Goal: Task Accomplishment & Management: Manage account settings

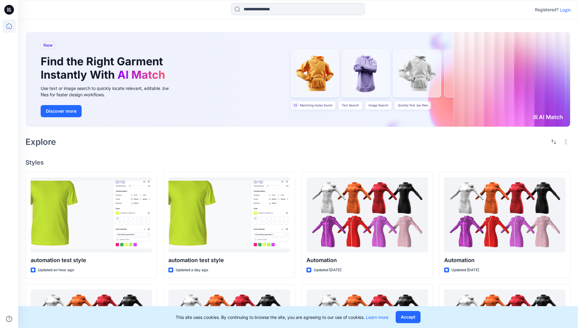
click at [564, 10] on p "Login" at bounding box center [565, 10] width 11 height 6
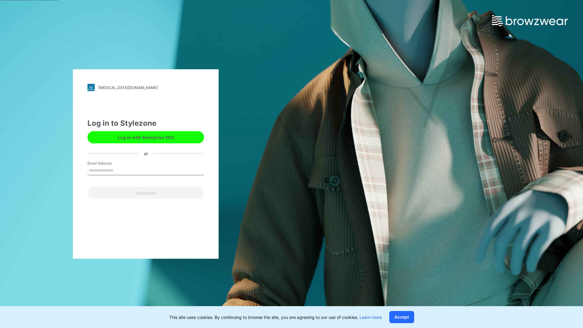
click at [120, 170] on input "Email Address" at bounding box center [145, 170] width 117 height 9
type input "**********"
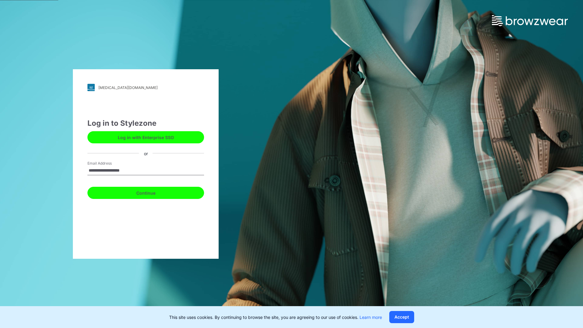
click at [152, 192] on button "Continue" at bounding box center [145, 193] width 117 height 12
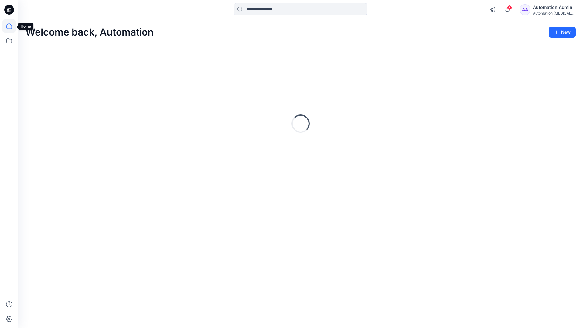
click at [12, 26] on icon at bounding box center [8, 25] width 5 height 5
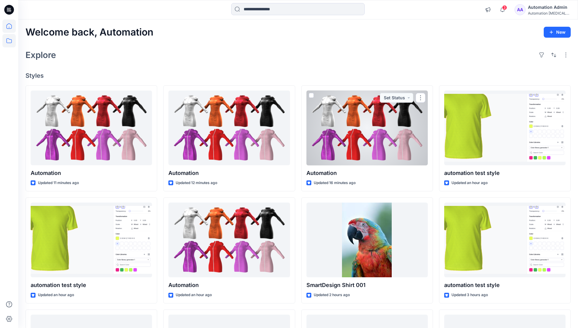
click at [8, 39] on icon at bounding box center [8, 40] width 13 height 13
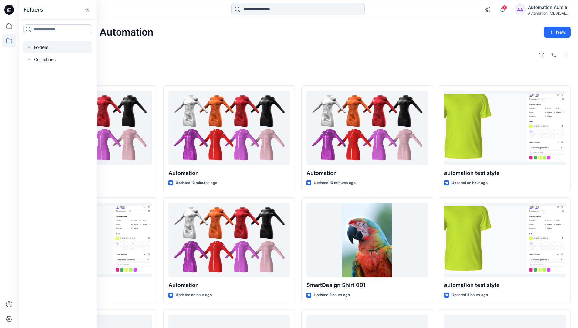
click at [50, 48] on div at bounding box center [57, 47] width 69 height 12
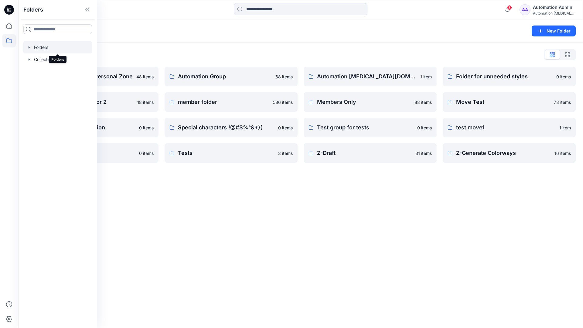
click at [508, 44] on div "Folders List Automation Admin's Personal Zone 48 items Group With 1 Moderator 2…" at bounding box center [300, 105] width 565 height 127
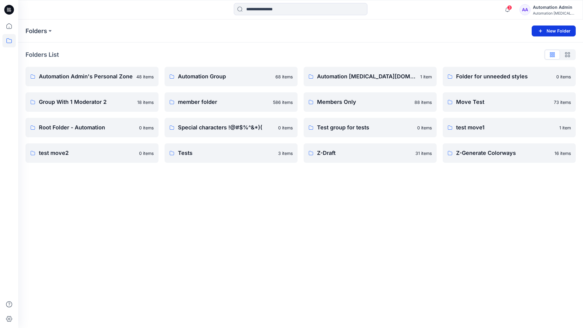
click at [546, 31] on button "New Folder" at bounding box center [554, 30] width 44 height 11
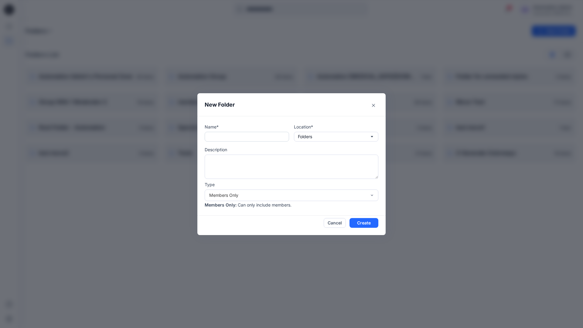
click at [238, 139] on input "text" at bounding box center [247, 137] width 84 height 10
type input "**********"
click at [359, 221] on button "Create" at bounding box center [363, 223] width 29 height 10
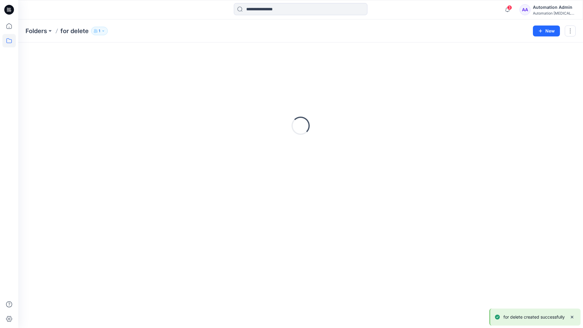
click at [10, 7] on icon at bounding box center [9, 10] width 10 height 10
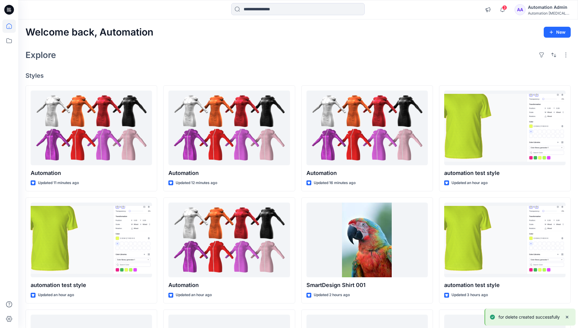
click at [548, 6] on div "Automation Admin" at bounding box center [549, 7] width 42 height 7
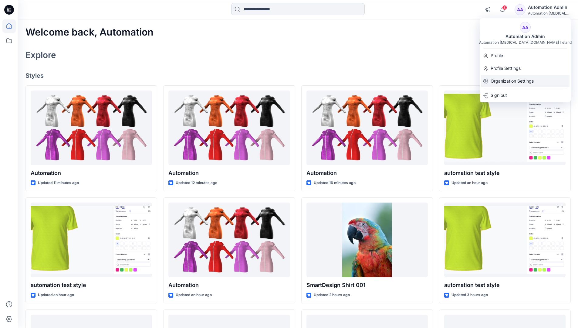
click at [527, 80] on p "Organization Settings" at bounding box center [512, 81] width 43 height 12
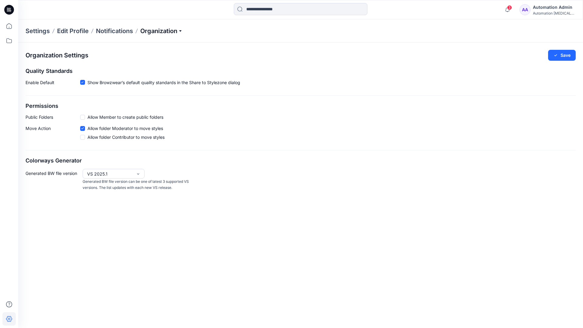
click at [173, 31] on p "Organization" at bounding box center [161, 31] width 42 height 8
click at [156, 104] on link "User Roles" at bounding box center [162, 106] width 89 height 12
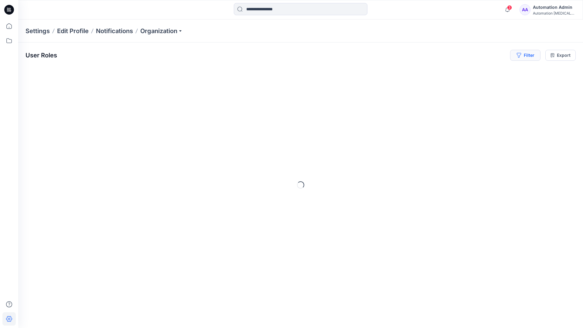
click at [518, 56] on icon "button" at bounding box center [518, 55] width 4 height 5
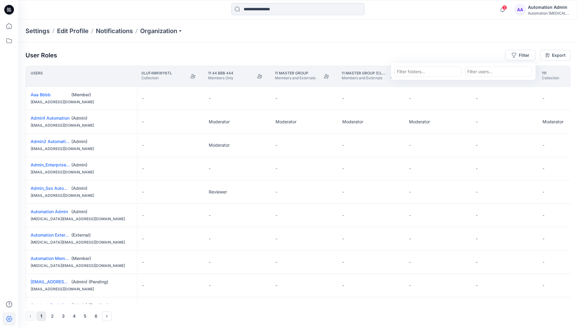
click at [417, 71] on div at bounding box center [428, 72] width 63 height 8
type input "**********"
click at [412, 85] on p "for delete" at bounding box center [409, 86] width 19 height 6
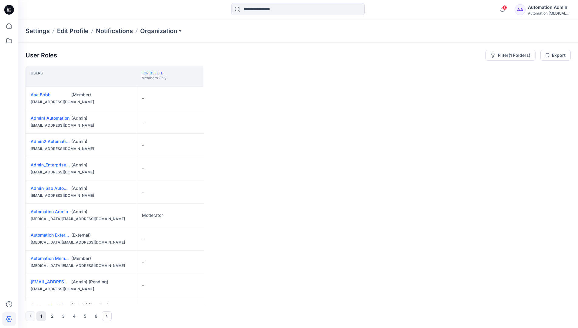
click at [447, 52] on div "User Roles Filter (1 Folders) Export" at bounding box center [298, 55] width 546 height 11
click at [12, 42] on icon at bounding box center [8, 40] width 13 height 13
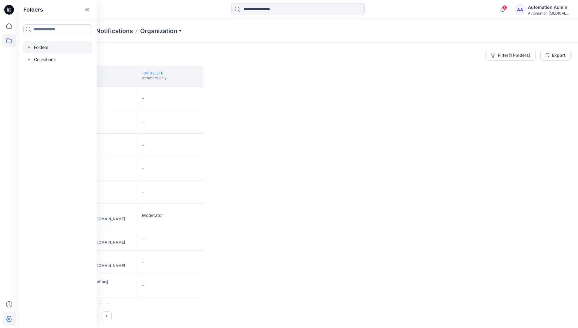
click at [46, 48] on div at bounding box center [57, 47] width 69 height 12
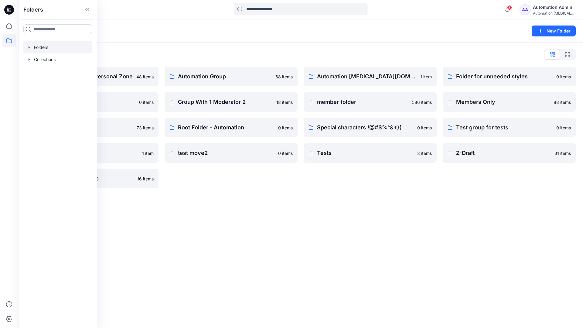
click at [372, 186] on div "Automation [MEDICAL_DATA][DOMAIN_NAME] 1 item member folder 586 items Special c…" at bounding box center [370, 127] width 133 height 121
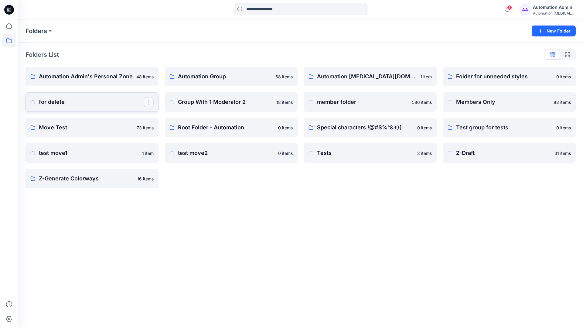
click at [148, 100] on button "button" at bounding box center [149, 102] width 10 height 10
click at [177, 150] on p "[PERSON_NAME]" at bounding box center [173, 152] width 35 height 6
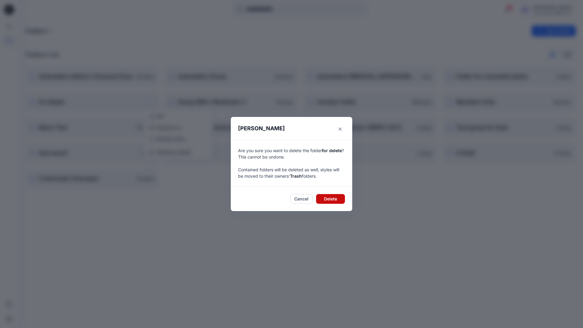
click at [338, 199] on button "Delete" at bounding box center [330, 199] width 29 height 10
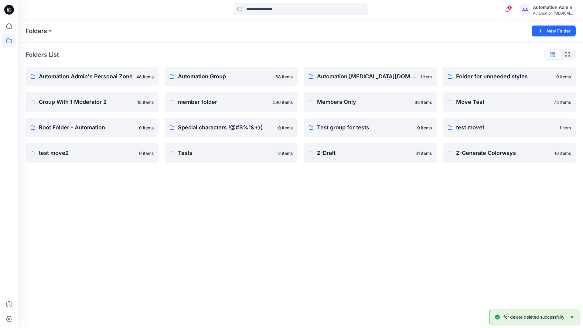
click at [540, 9] on div "Automation Admin" at bounding box center [554, 7] width 42 height 7
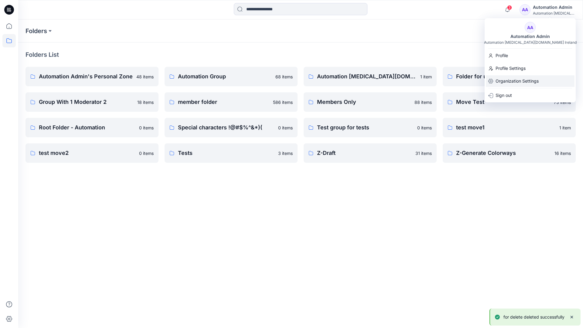
click at [526, 80] on p "Organization Settings" at bounding box center [516, 81] width 43 height 12
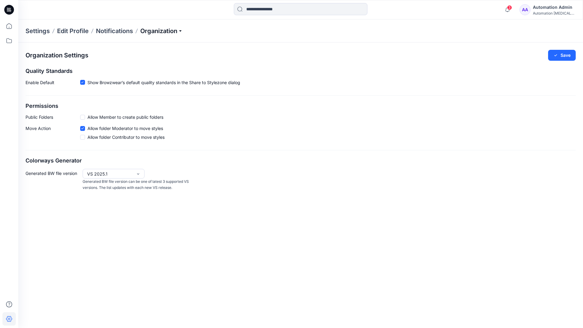
click at [178, 30] on p "Organization" at bounding box center [161, 31] width 42 height 8
click at [158, 106] on link "User Roles" at bounding box center [162, 106] width 89 height 12
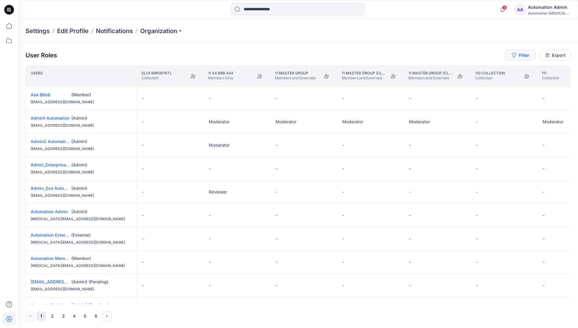
click at [518, 57] on button "Filter" at bounding box center [520, 55] width 30 height 11
click at [418, 69] on div at bounding box center [428, 72] width 63 height 8
click at [423, 83] on div "No Results" at bounding box center [412, 85] width 34 height 11
type input "**********"
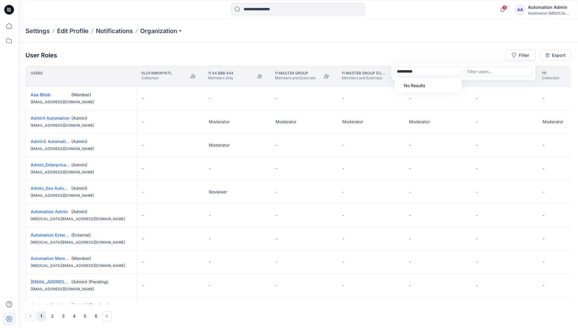
click at [476, 40] on div "Settings Edit Profile Notifications Organization" at bounding box center [298, 30] width 560 height 23
click at [527, 54] on button "Filter" at bounding box center [520, 55] width 30 height 11
click at [436, 70] on div at bounding box center [428, 72] width 63 height 8
type input "***"
click at [439, 83] on div "No Results" at bounding box center [428, 86] width 67 height 14
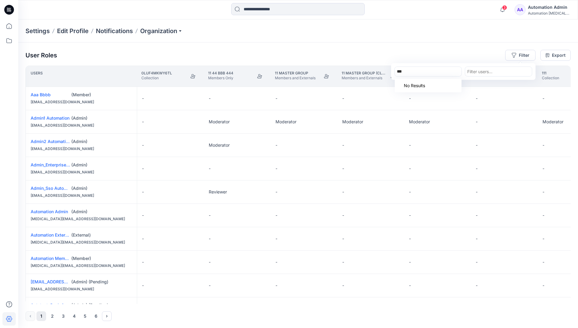
click at [439, 83] on div "No Results" at bounding box center [428, 86] width 67 height 14
click at [439, 72] on div at bounding box center [428, 72] width 63 height 8
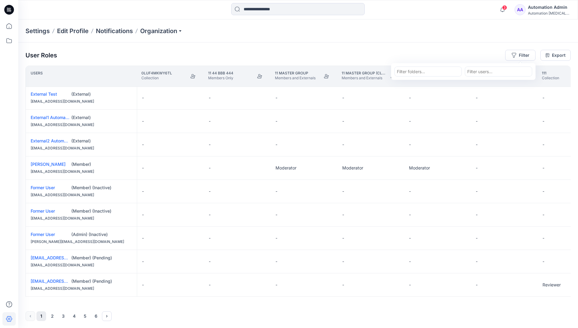
click at [562, 4] on div "Automation Admin" at bounding box center [549, 7] width 42 height 7
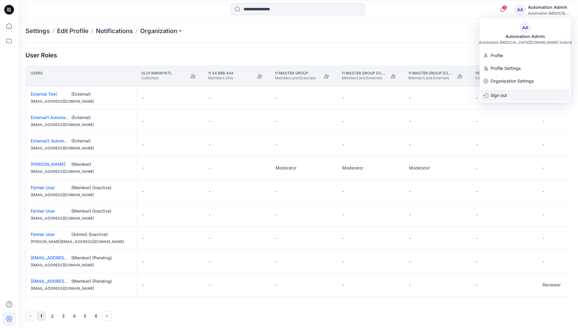
click at [515, 96] on div "Sign out" at bounding box center [525, 96] width 89 height 12
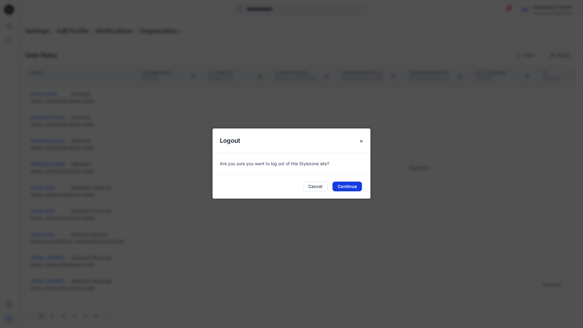
click at [358, 183] on button "Continue" at bounding box center [346, 187] width 29 height 10
